Goal: Information Seeking & Learning: Learn about a topic

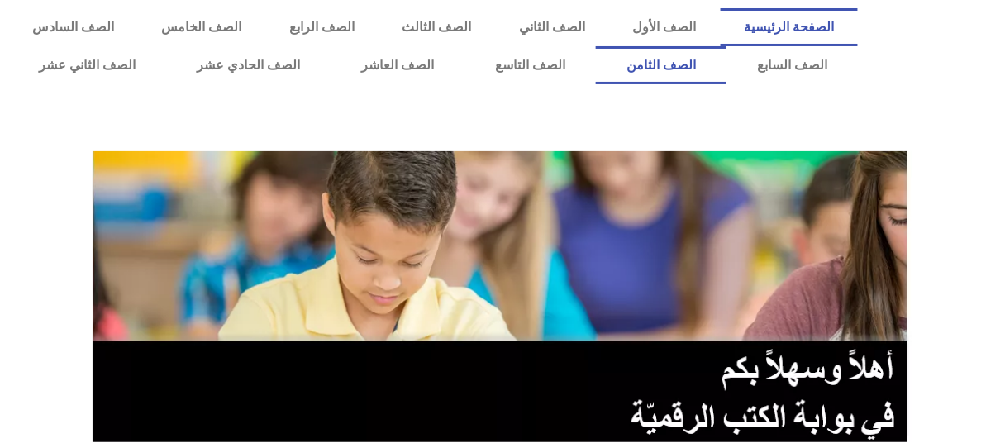
click at [596, 46] on link "الصف الثامن" at bounding box center [661, 65] width 131 height 38
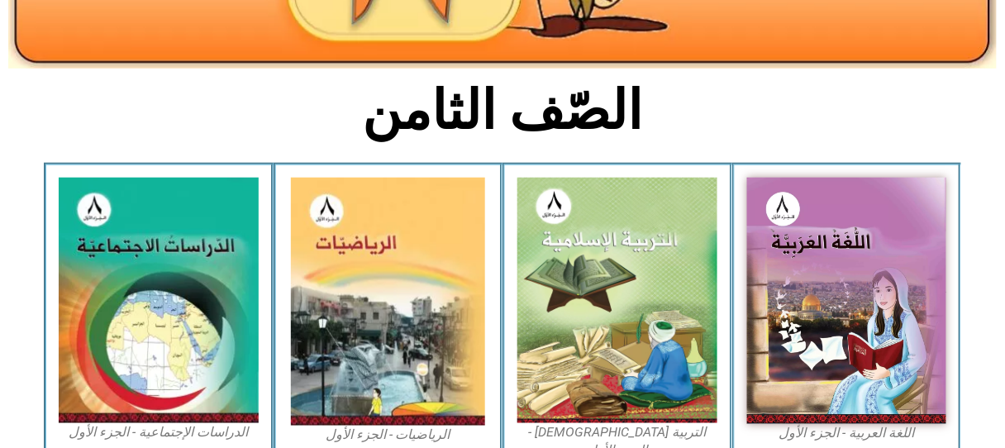
scroll to position [450, 0]
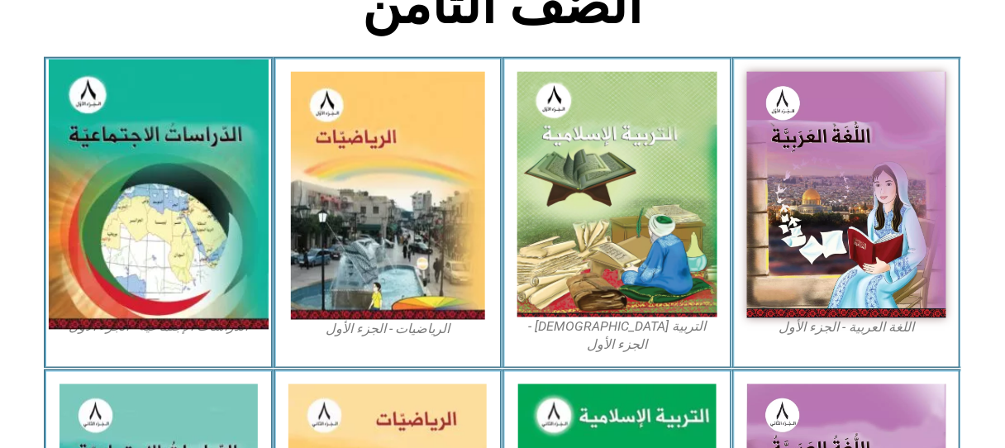
click at [108, 119] on img at bounding box center [159, 195] width 220 height 270
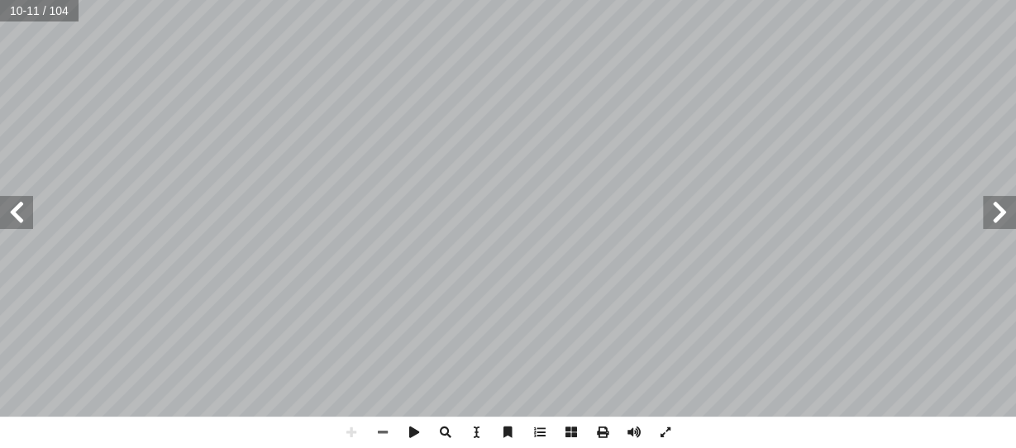
click at [362, 150] on html "الصفحة الرئيسية الصف الأول الصف الثاني الصف الثالث الصف الرابع الصف الخامس الصف…" at bounding box center [508, 75] width 1016 height 150
